Goal: Transaction & Acquisition: Purchase product/service

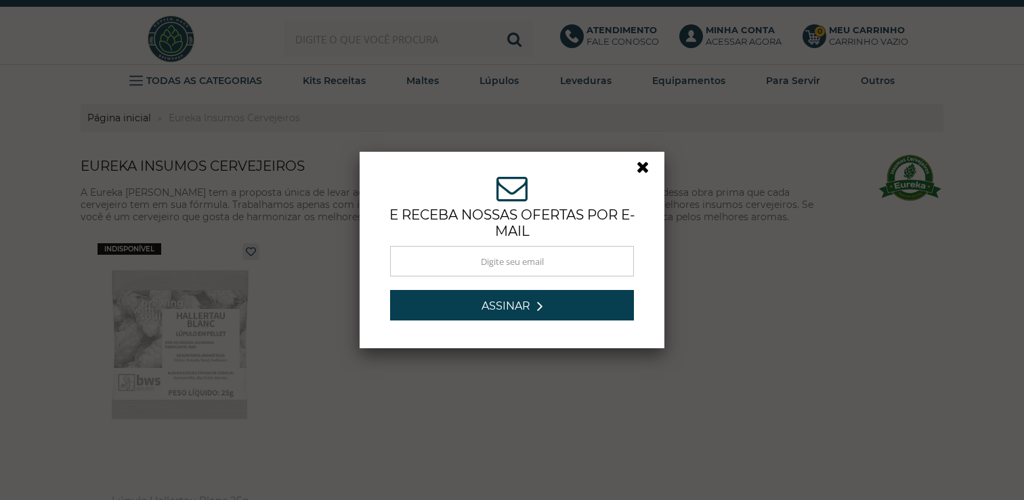
click at [646, 169] on link at bounding box center [648, 170] width 24 height 24
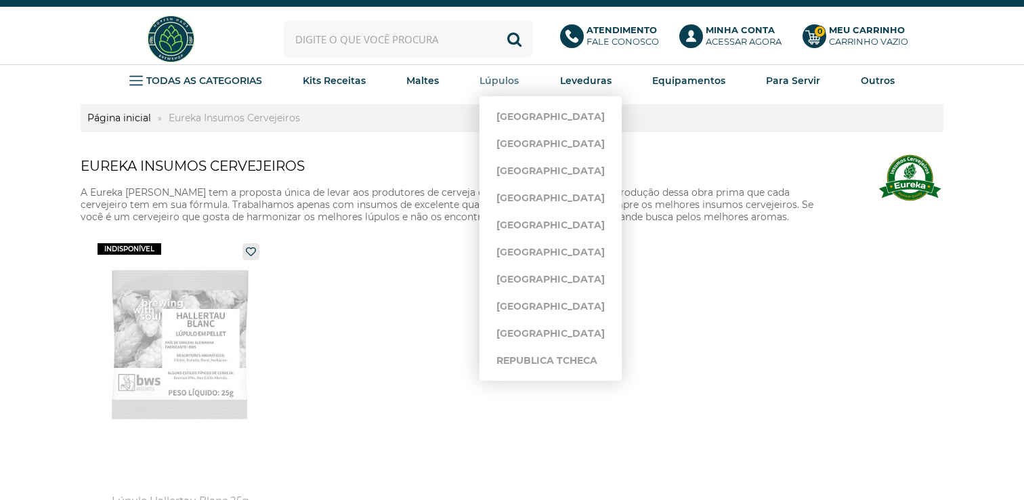
click at [487, 77] on strong "Lúpulos" at bounding box center [498, 80] width 39 height 12
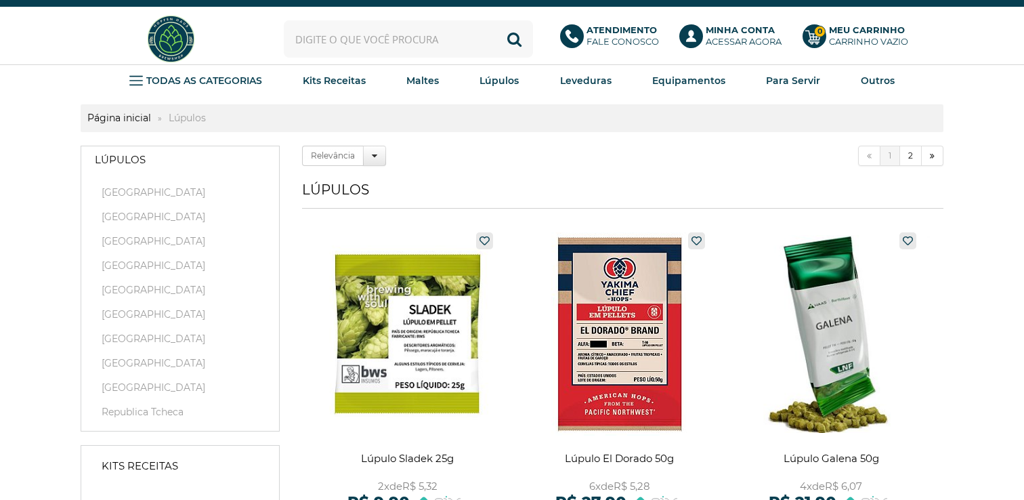
click at [404, 49] on input "text" at bounding box center [408, 38] width 249 height 37
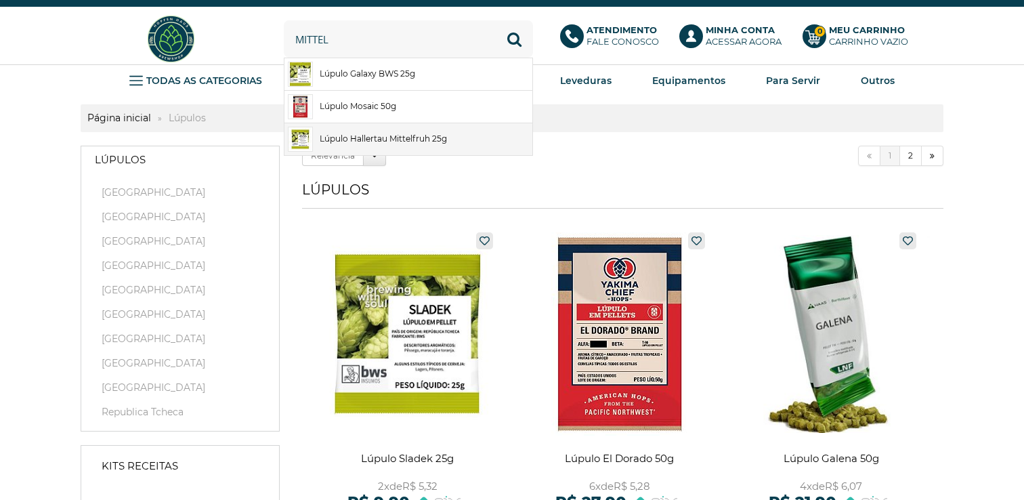
click at [352, 139] on link "Lúpulo Hallertau Mittelfruh 25g" at bounding box center [408, 139] width 248 height 32
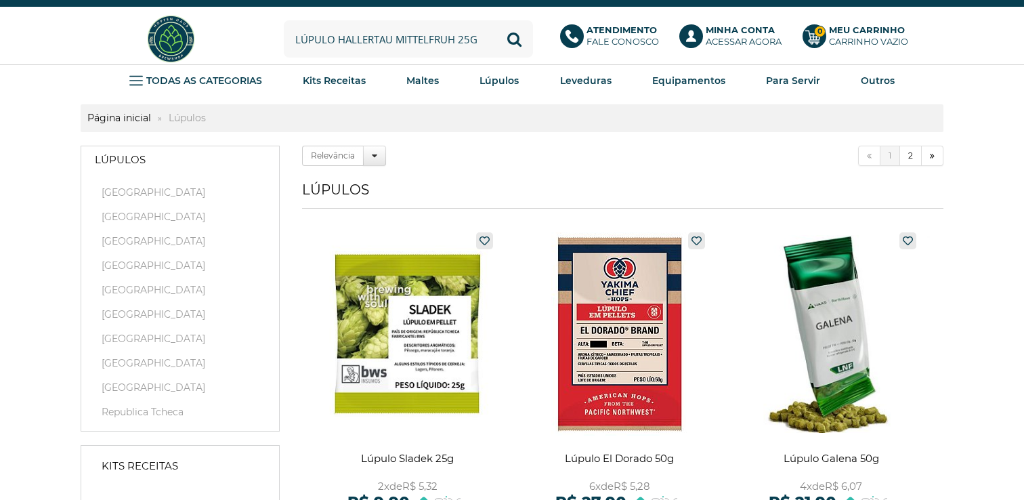
type input "Lúpulo Hallertau Mittelfruh 25g"
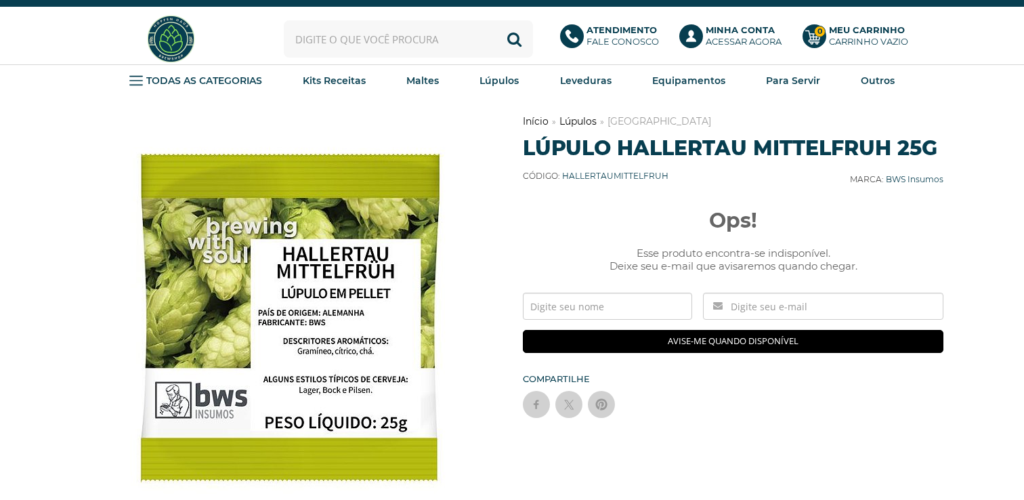
click at [392, 53] on input "text" at bounding box center [408, 38] width 249 height 37
type input "mittel"
click at [496, 20] on button "Buscar" at bounding box center [514, 38] width 37 height 37
